Goal: Transaction & Acquisition: Purchase product/service

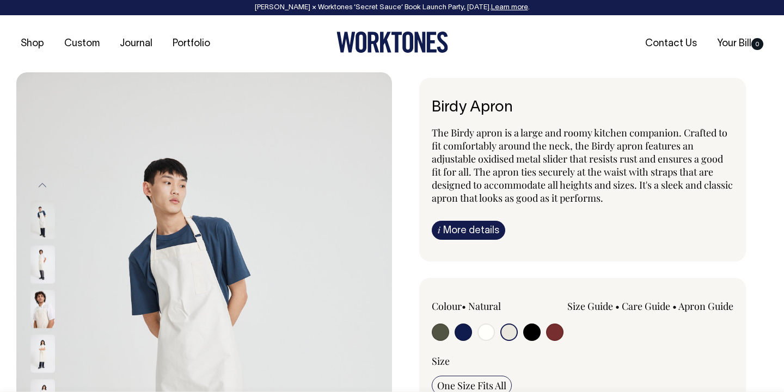
select select "Natural"
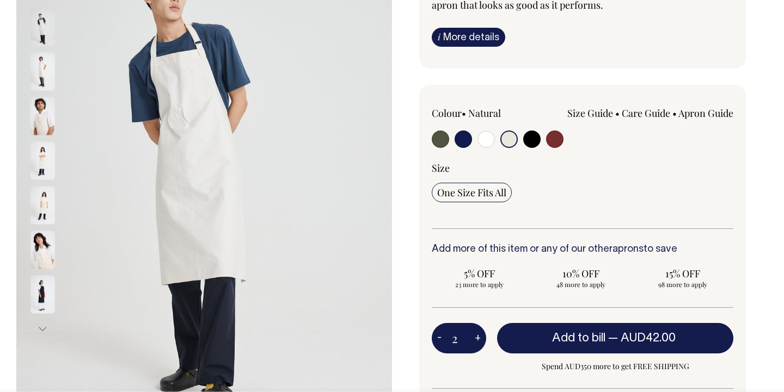
scroll to position [193, 0]
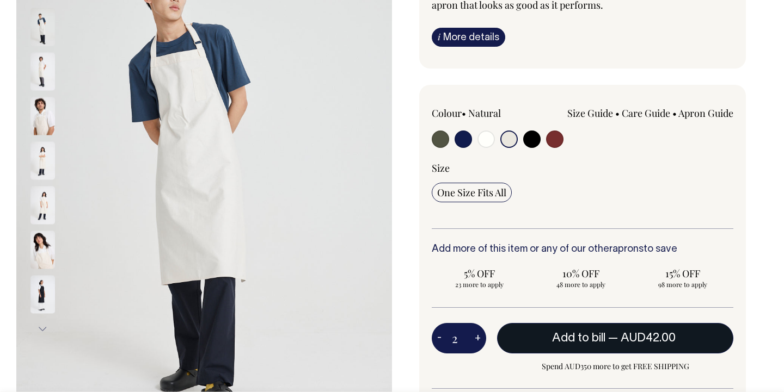
click at [588, 333] on span "Add to bill" at bounding box center [578, 338] width 53 height 11
type input "1"
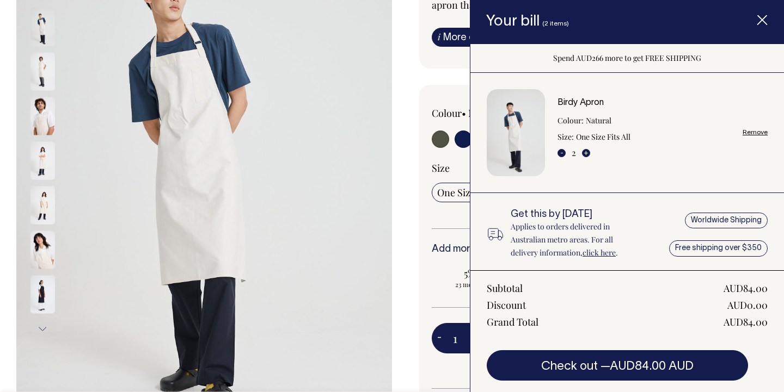
click at [410, 243] on div "Birdy Apron The Birdy apron is a large and roomy kitchen companion. Crafted to …" at bounding box center [580, 218] width 376 height 667
click at [460, 137] on input "radio" at bounding box center [462, 139] width 17 height 17
radio input "true"
select select "Dark Navy"
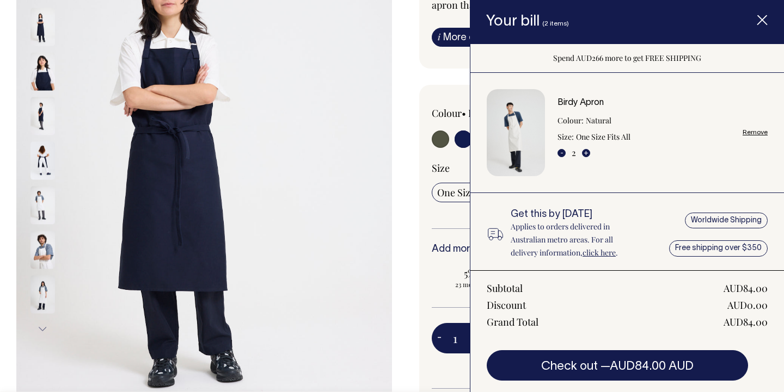
click at [760, 21] on line "Item added to your cart" at bounding box center [762, 20] width 9 height 9
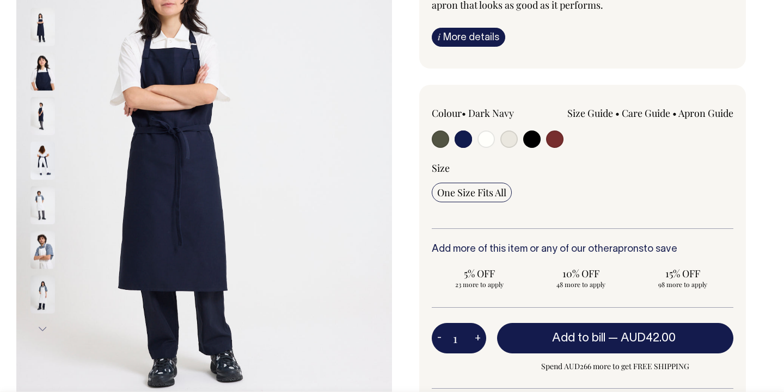
click at [551, 141] on input "radio" at bounding box center [554, 139] width 17 height 17
radio input "true"
select select "Burgundy"
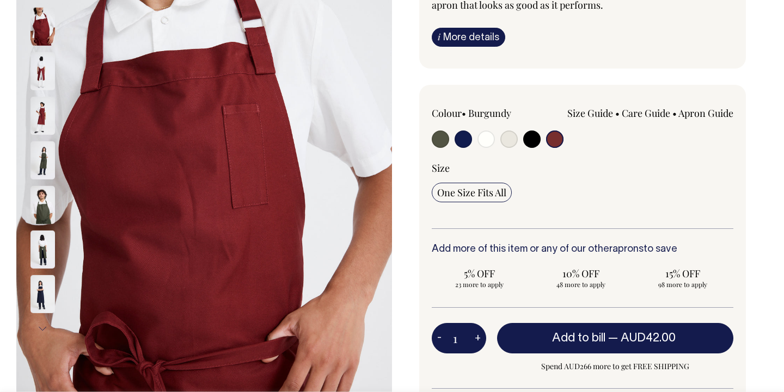
click at [460, 144] on input "radio" at bounding box center [462, 139] width 17 height 17
radio input "true"
select select "Dark Navy"
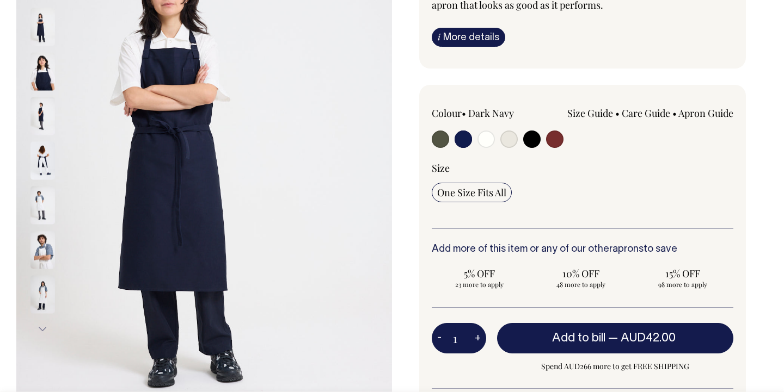
click at [440, 141] on input "radio" at bounding box center [440, 139] width 17 height 17
radio input "true"
select select "Olive"
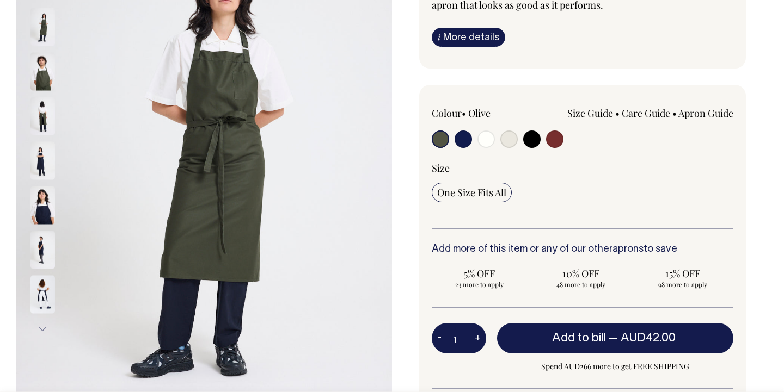
click at [485, 137] on input "radio" at bounding box center [485, 139] width 17 height 17
radio input "true"
select select "Off-White"
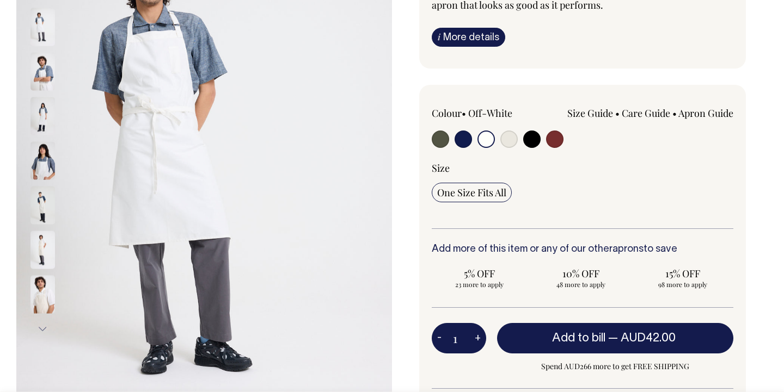
click at [508, 138] on input "radio" at bounding box center [508, 139] width 17 height 17
radio input "true"
select select "Natural"
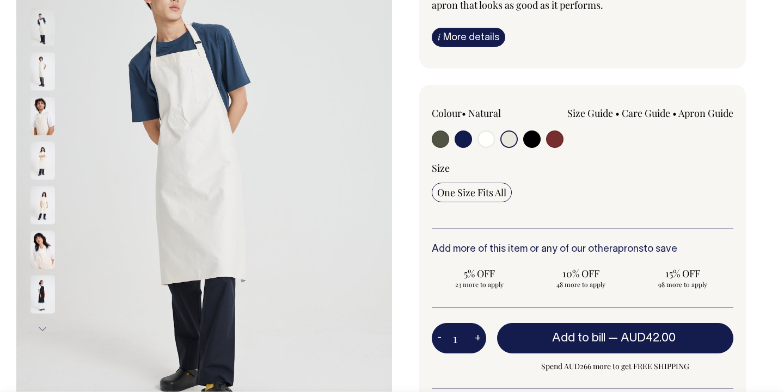
click at [492, 138] on input "radio" at bounding box center [485, 139] width 17 height 17
radio input "true"
select select "Off-White"
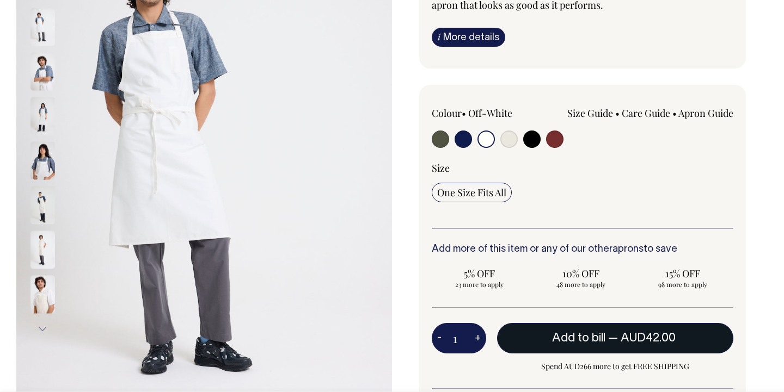
click at [588, 345] on button "Add to bill — AUD42.00" at bounding box center [615, 338] width 236 height 30
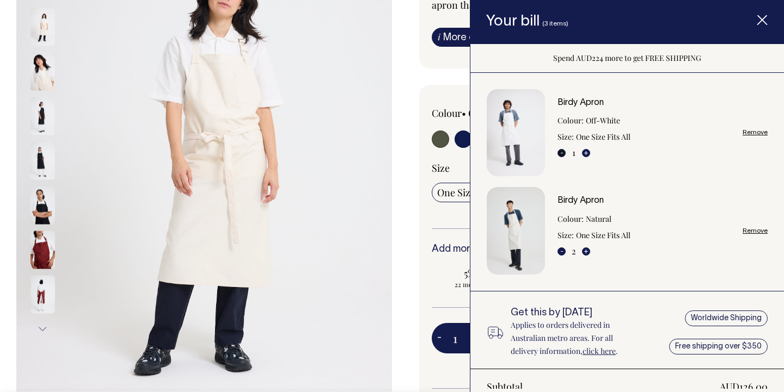
click at [562, 152] on button "-" at bounding box center [561, 153] width 8 height 8
click at [755, 132] on link "Remove" at bounding box center [754, 132] width 25 height 7
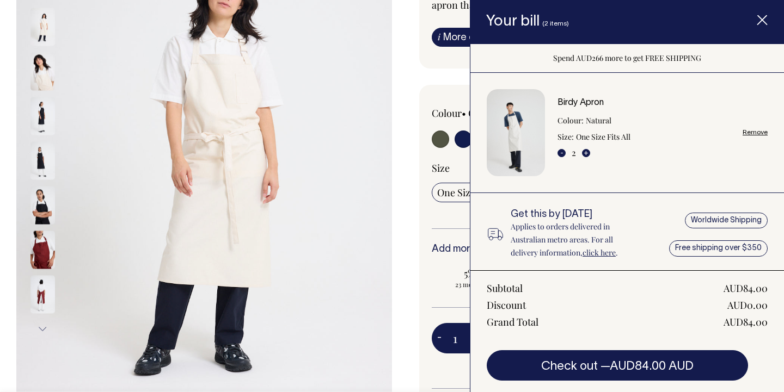
click at [761, 19] on line "Item added to your cart" at bounding box center [762, 20] width 9 height 9
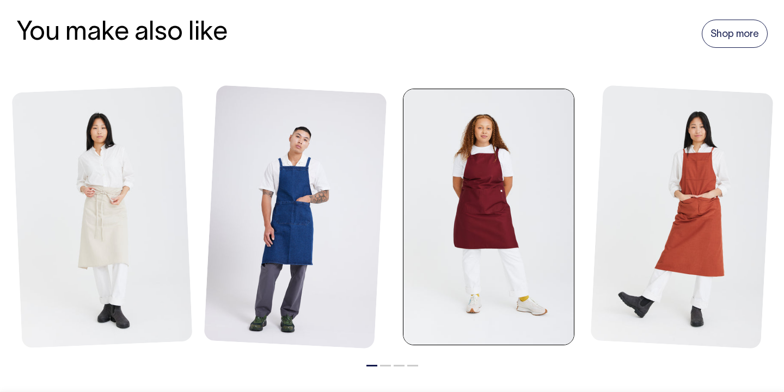
scroll to position [1220, 0]
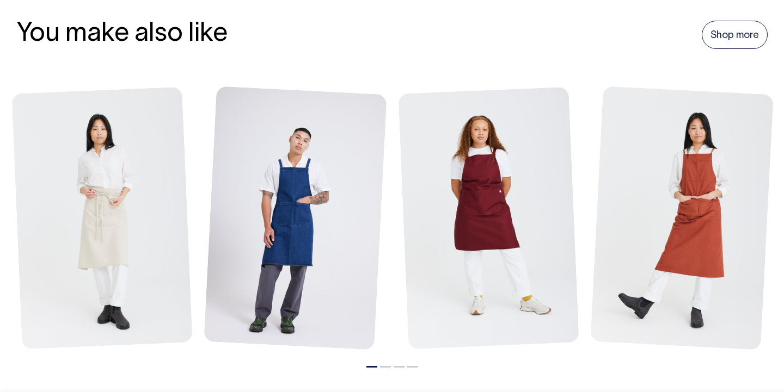
click at [384, 366] on button "2" at bounding box center [385, 367] width 11 height 2
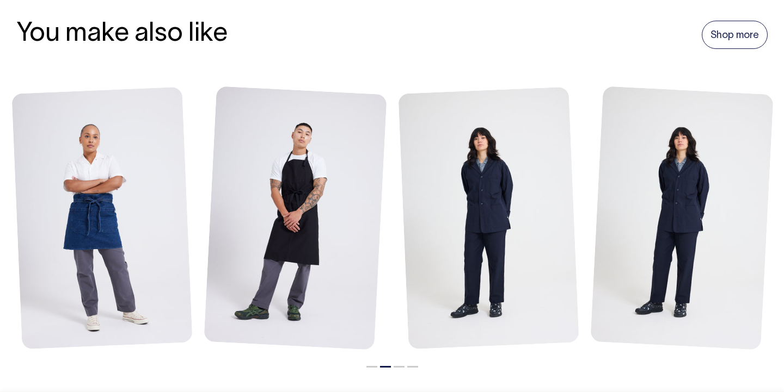
click at [397, 366] on button "3" at bounding box center [399, 367] width 11 height 2
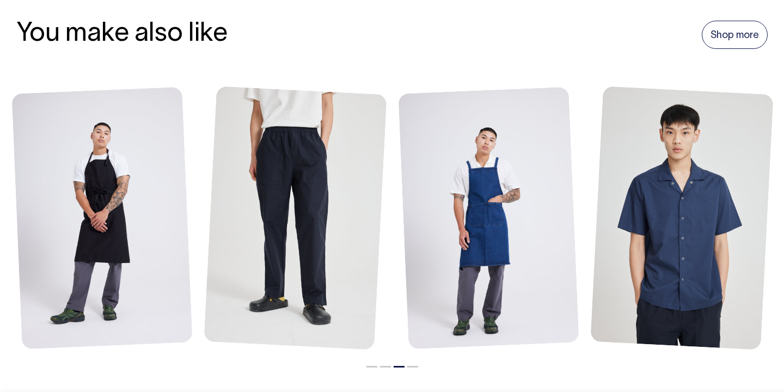
click at [411, 366] on button "4" at bounding box center [412, 367] width 11 height 2
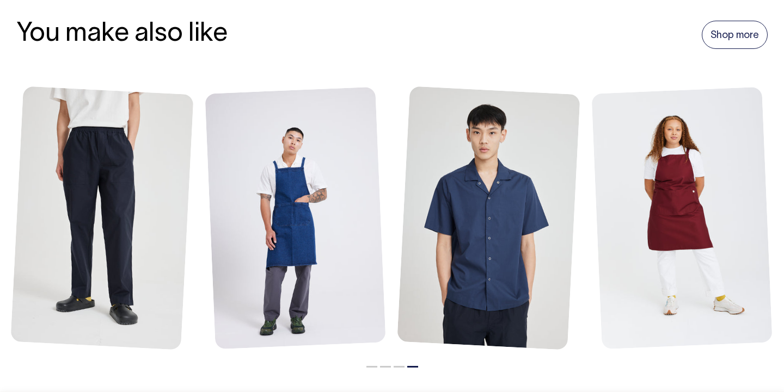
click at [384, 361] on li "2" at bounding box center [385, 364] width 11 height 13
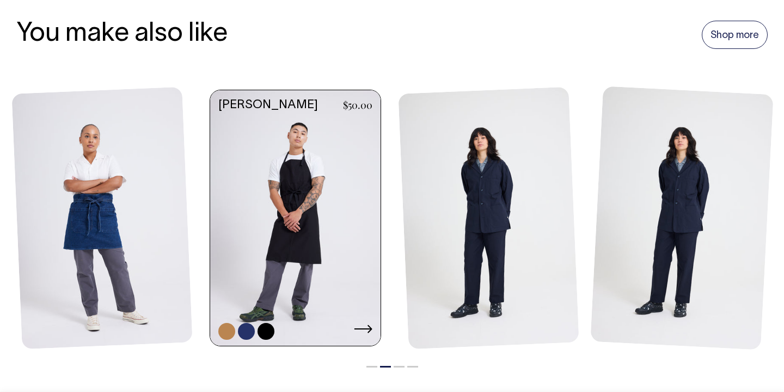
click at [330, 219] on link at bounding box center [295, 219] width 170 height 258
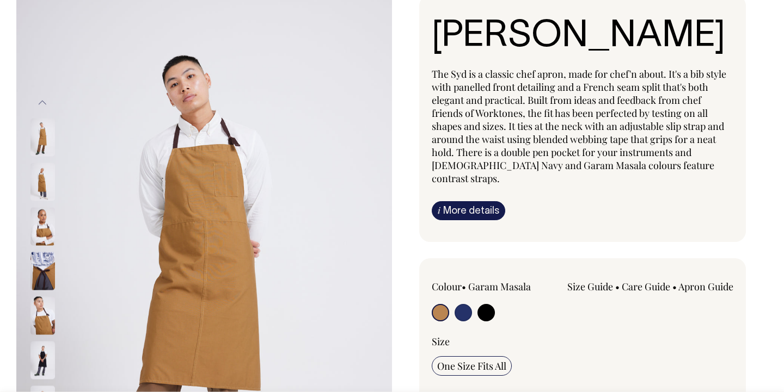
click at [466, 304] on input "radio" at bounding box center [462, 312] width 17 height 17
radio input "true"
select select "[DEMOGRAPHIC_DATA] Navy"
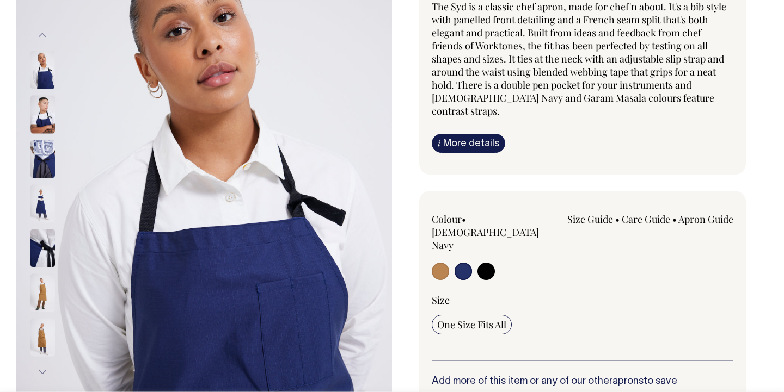
click at [46, 114] on img at bounding box center [42, 115] width 24 height 38
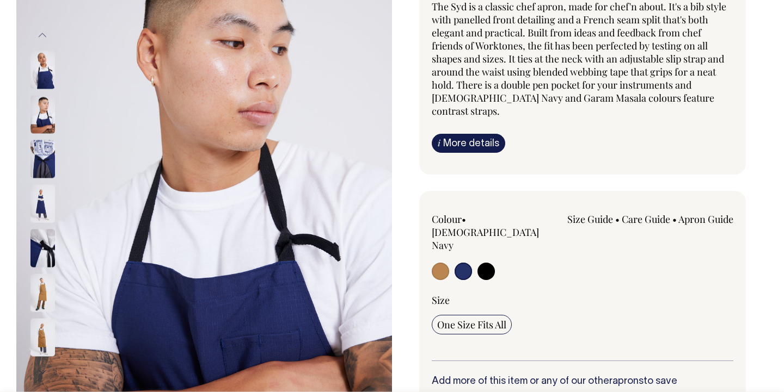
scroll to position [151, 0]
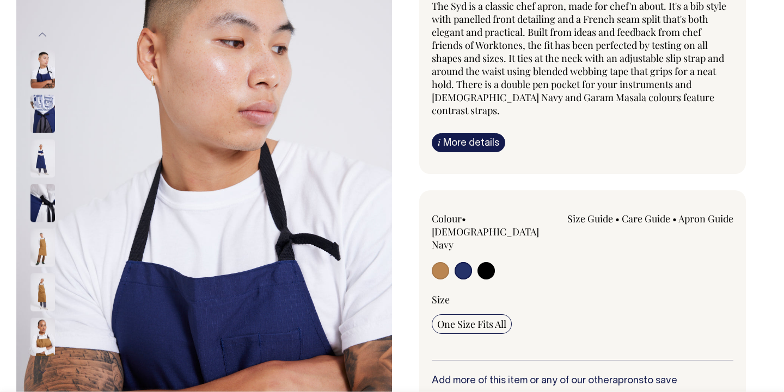
click at [44, 113] on img at bounding box center [42, 114] width 24 height 38
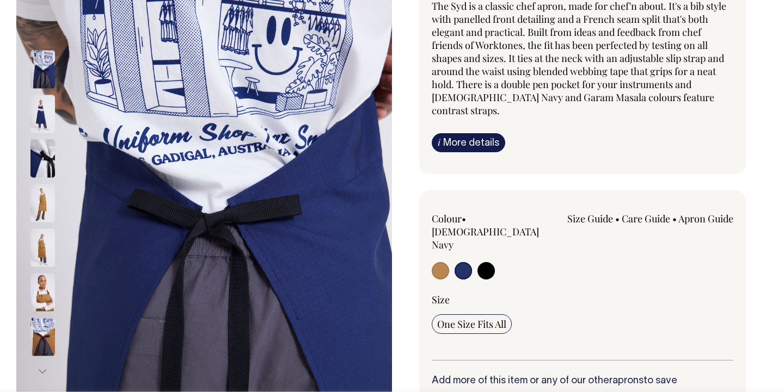
click at [45, 116] on img at bounding box center [42, 114] width 24 height 38
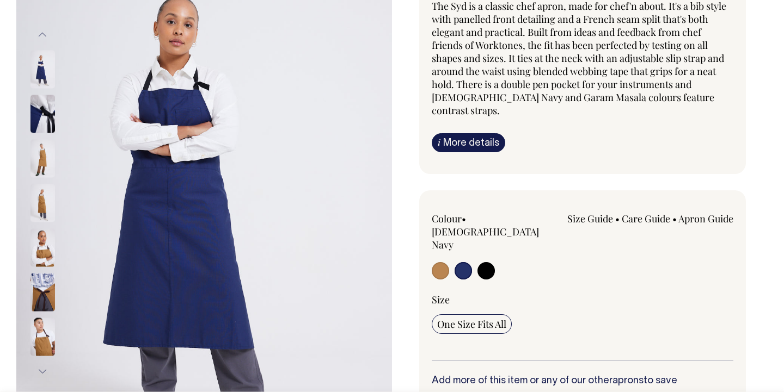
click at [45, 116] on img at bounding box center [42, 114] width 24 height 38
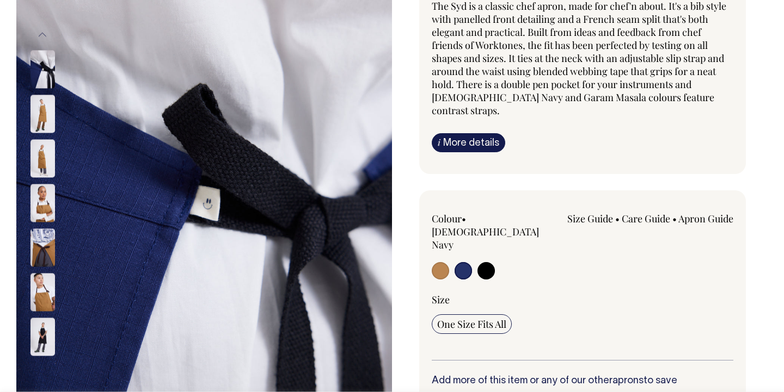
click at [45, 116] on img at bounding box center [42, 114] width 24 height 38
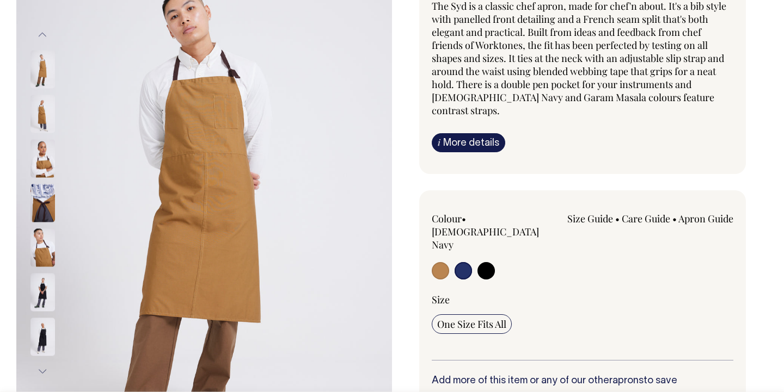
click at [45, 116] on img at bounding box center [42, 114] width 24 height 38
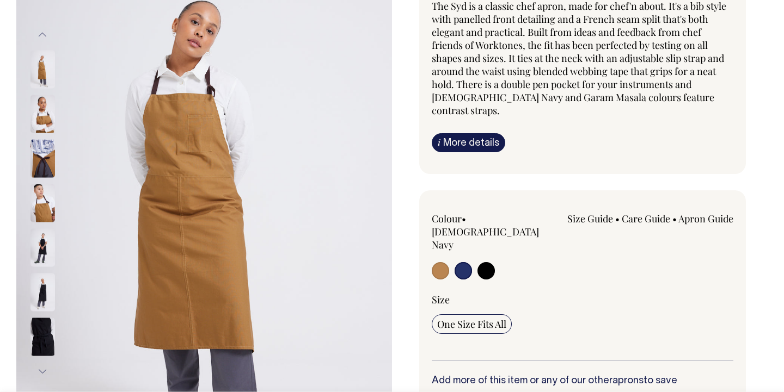
click at [45, 116] on img at bounding box center [42, 114] width 24 height 38
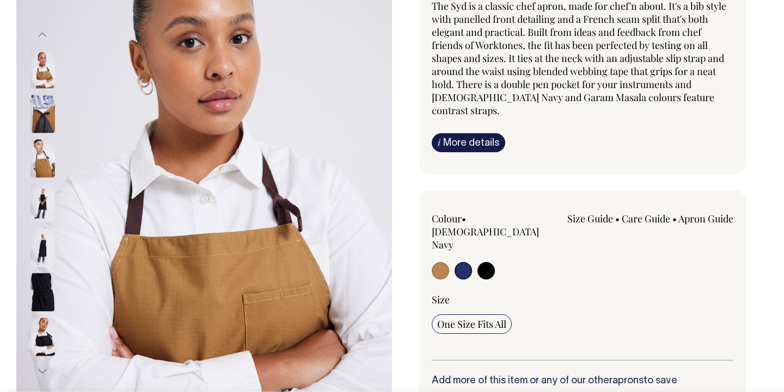
click at [45, 116] on img at bounding box center [42, 114] width 24 height 38
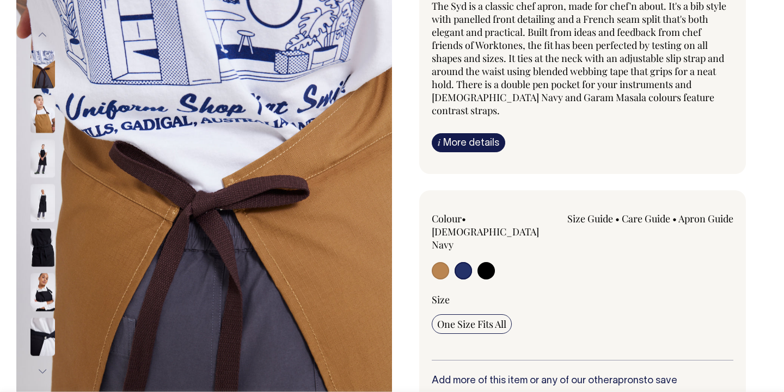
click at [45, 116] on img at bounding box center [42, 114] width 24 height 38
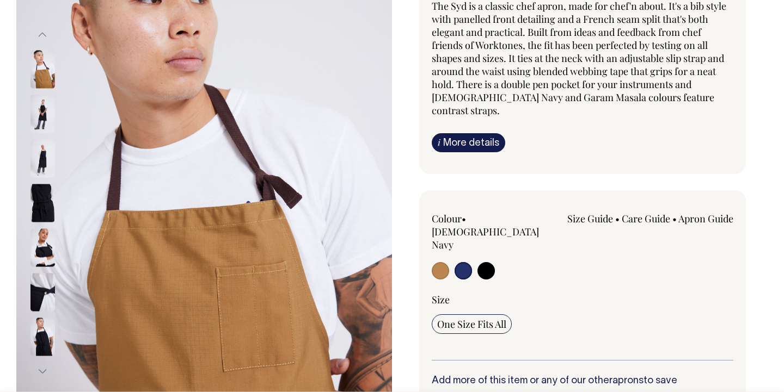
click at [39, 203] on img at bounding box center [42, 204] width 24 height 38
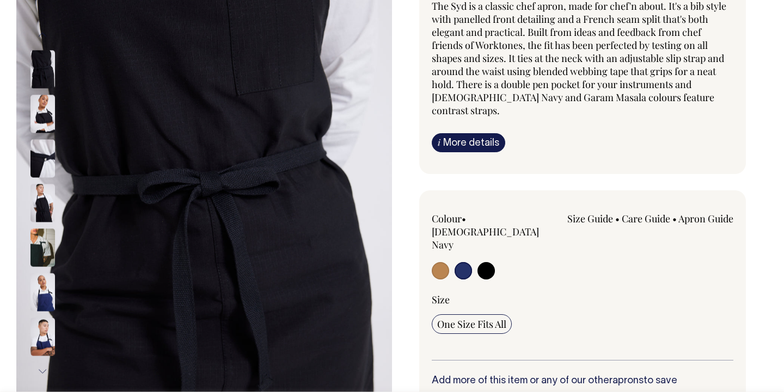
click at [41, 233] on img at bounding box center [42, 248] width 24 height 38
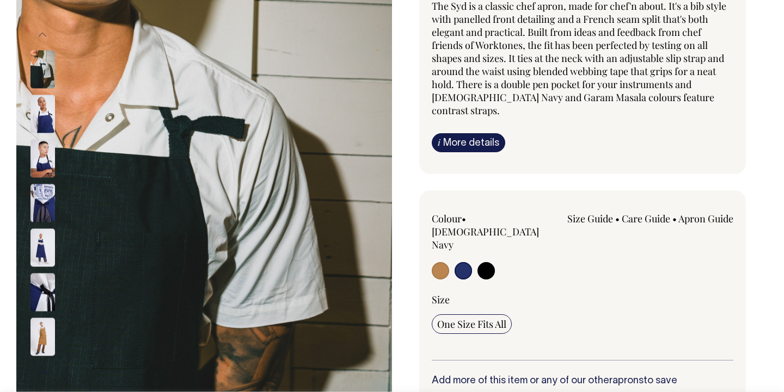
click at [44, 167] on img at bounding box center [42, 159] width 24 height 38
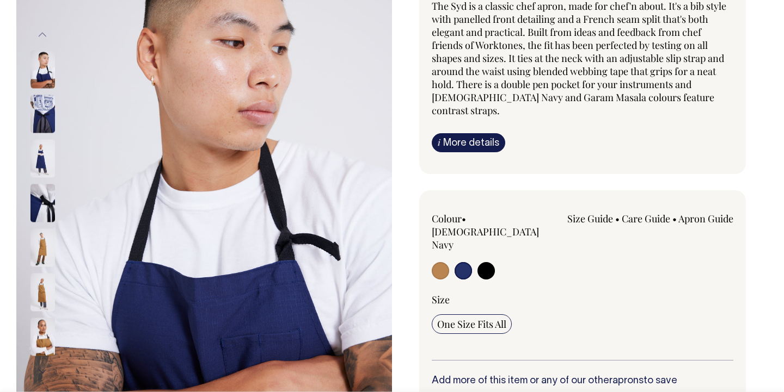
click at [46, 180] on div at bounding box center [57, 159] width 54 height 45
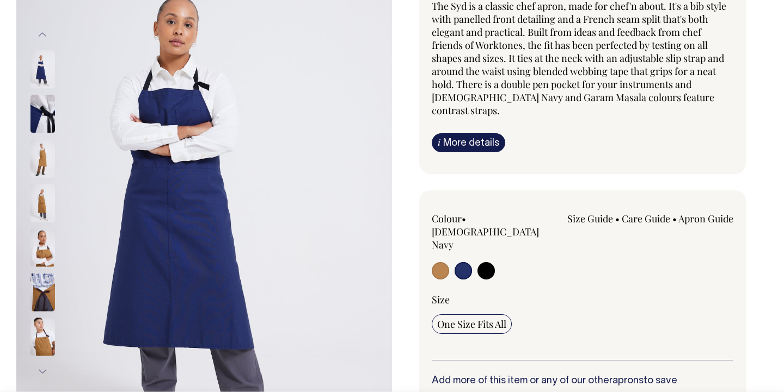
click at [47, 72] on img at bounding box center [42, 70] width 24 height 38
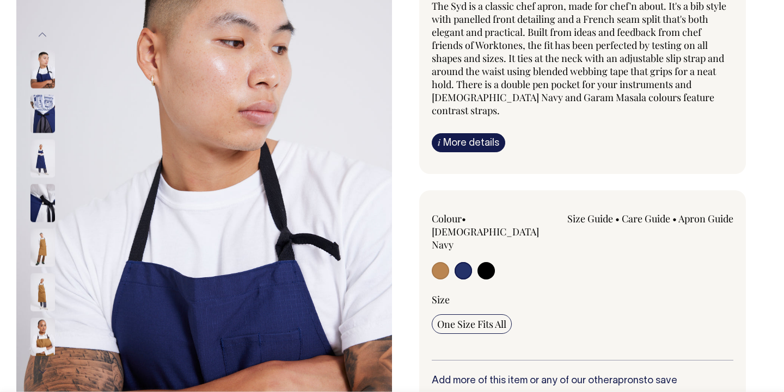
click at [47, 106] on img at bounding box center [42, 114] width 24 height 38
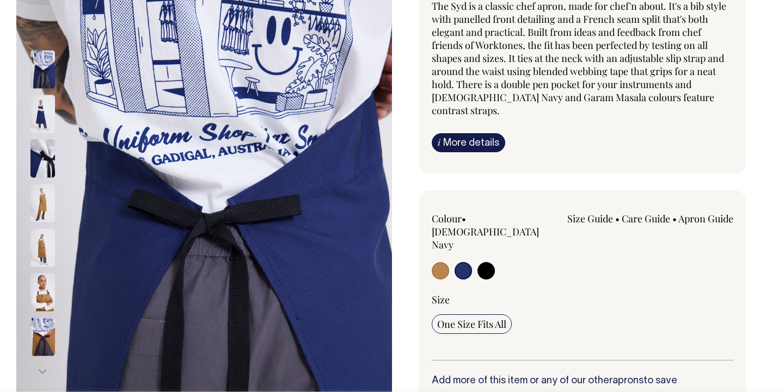
click at [45, 138] on div at bounding box center [57, 159] width 54 height 45
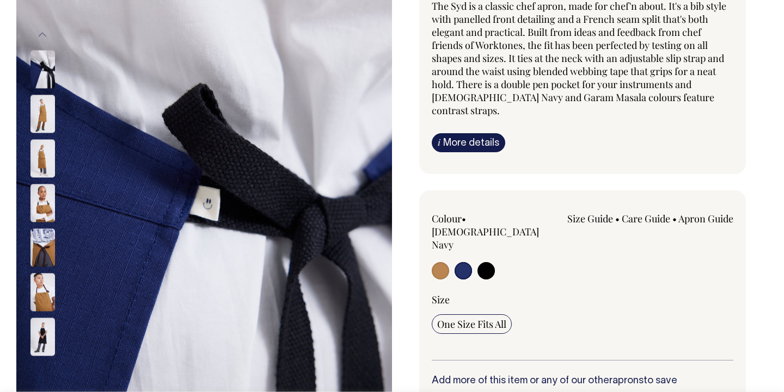
click at [42, 319] on img at bounding box center [42, 337] width 24 height 38
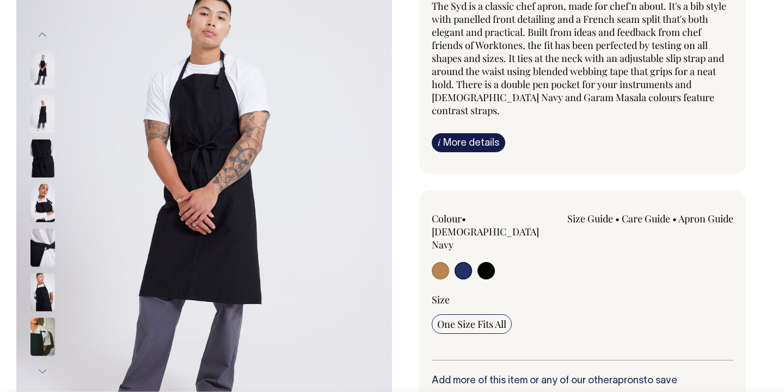
click at [213, 164] on img at bounding box center [204, 203] width 376 height 563
click at [494, 262] on input "radio" at bounding box center [485, 270] width 17 height 17
radio input "true"
select select "Black"
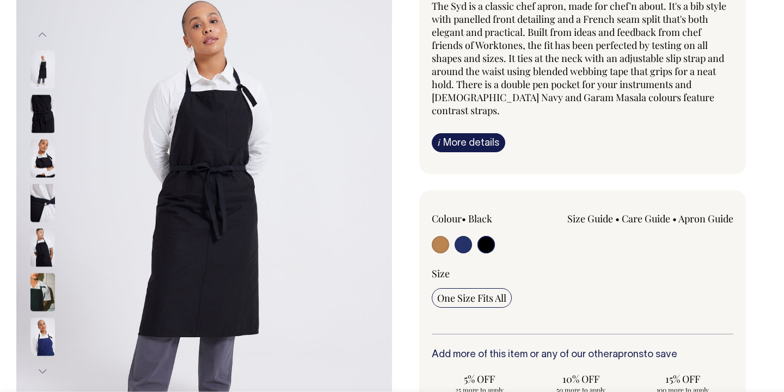
click at [462, 236] on input "radio" at bounding box center [462, 244] width 17 height 17
radio input "true"
select select "[DEMOGRAPHIC_DATA] Navy"
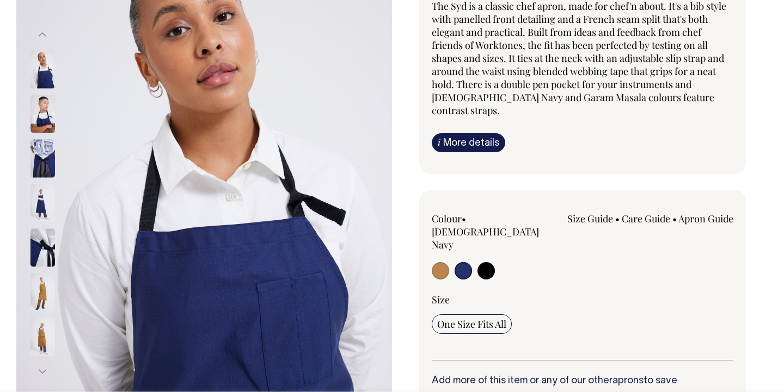
click at [446, 262] on label at bounding box center [440, 272] width 17 height 20
click at [446, 262] on input "radio" at bounding box center [440, 270] width 17 height 17
radio input "true"
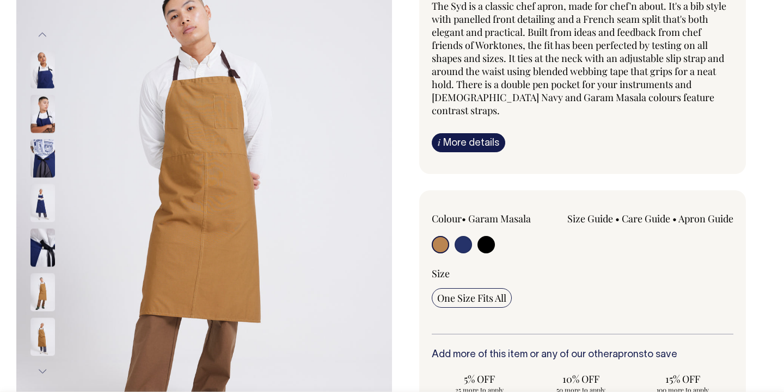
radio input "true"
select select "Garam Masala"
